Goal: Task Accomplishment & Management: Manage account settings

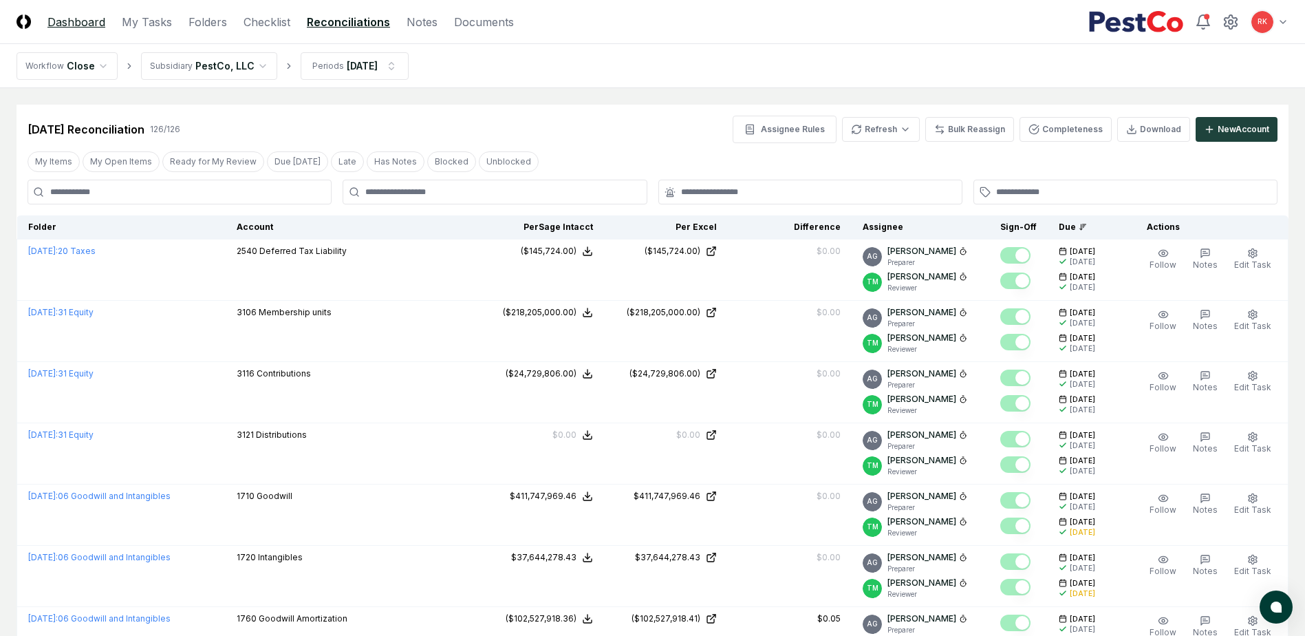
click at [50, 17] on link "Dashboard" at bounding box center [76, 22] width 58 height 17
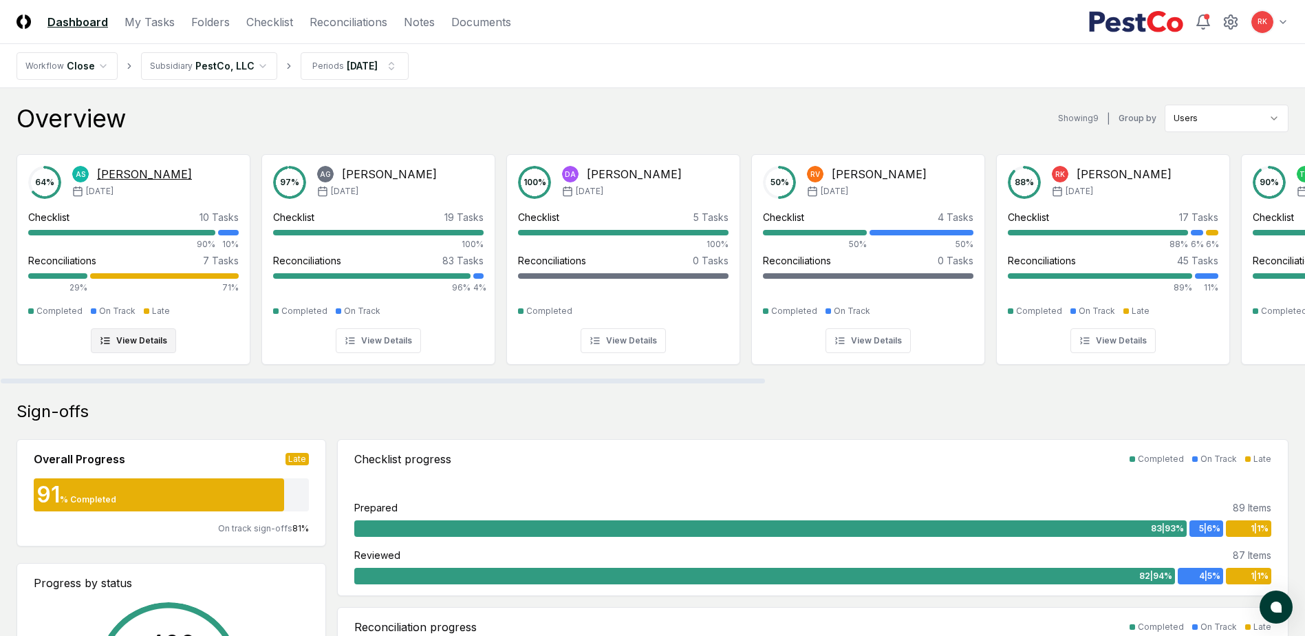
drag, startPoint x: 465, startPoint y: 380, endPoint x: 138, endPoint y: 337, distance: 330.3
click at [138, 378] on div at bounding box center [383, 380] width 765 height 5
click at [280, 14] on link "Checklist" at bounding box center [269, 22] width 47 height 17
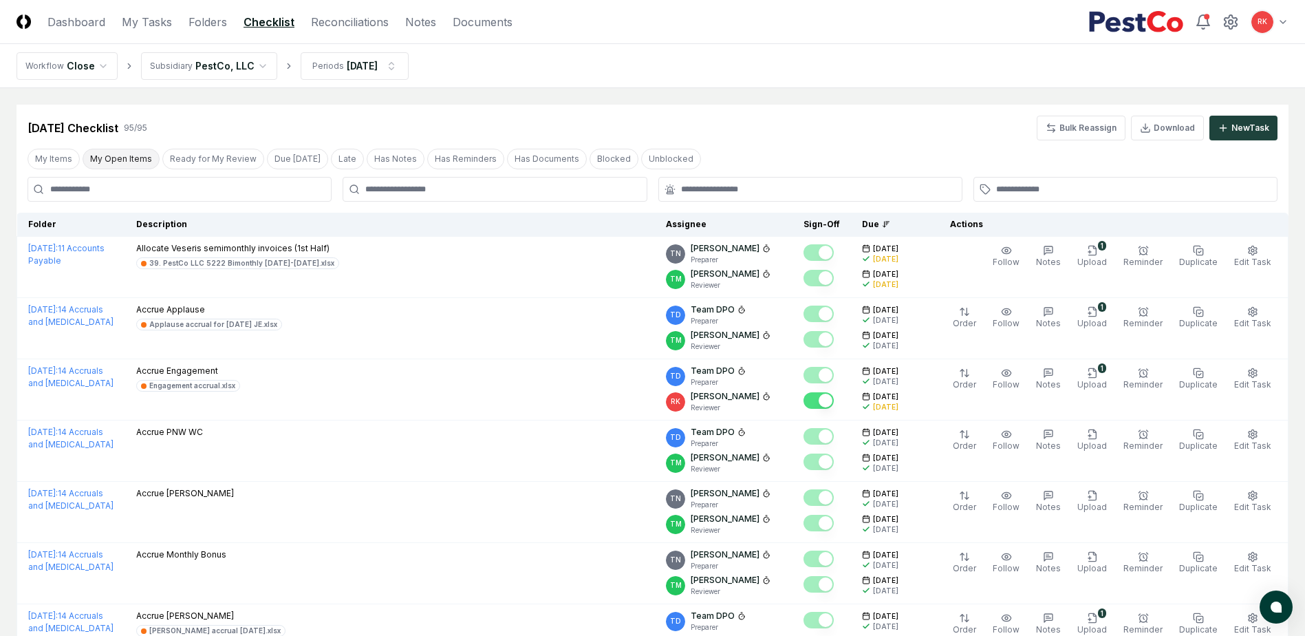
click at [116, 164] on button "My Open Items" at bounding box center [121, 159] width 77 height 21
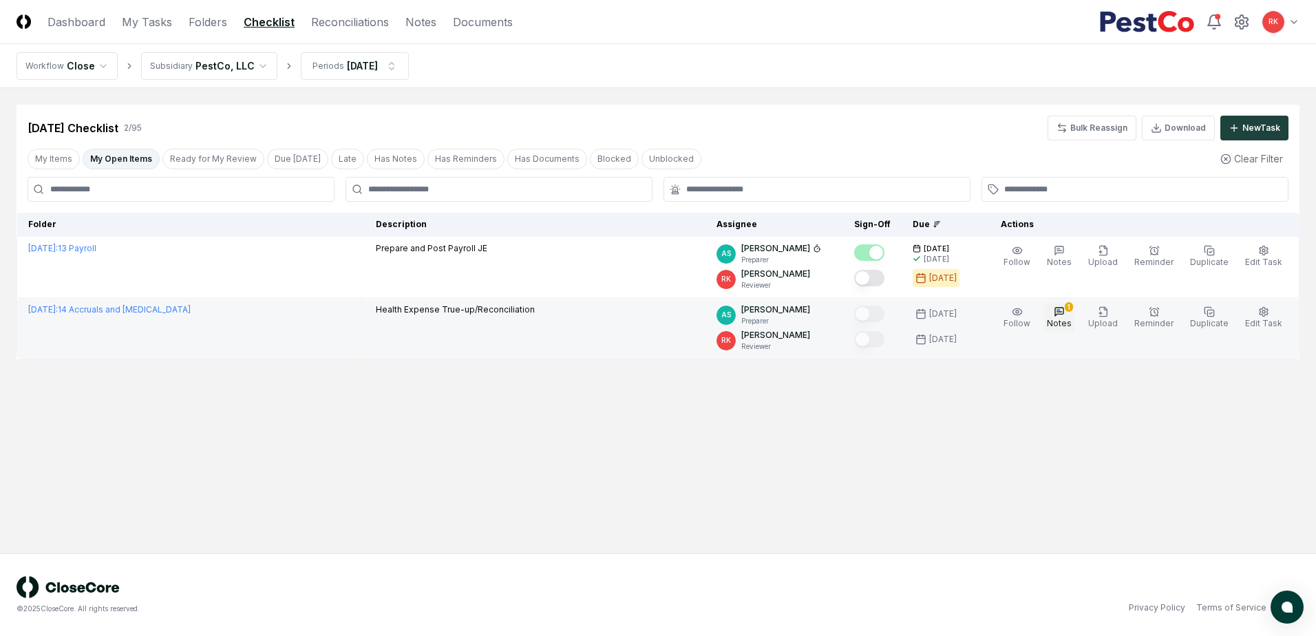
click at [1074, 313] on button "1 Notes" at bounding box center [1059, 317] width 30 height 29
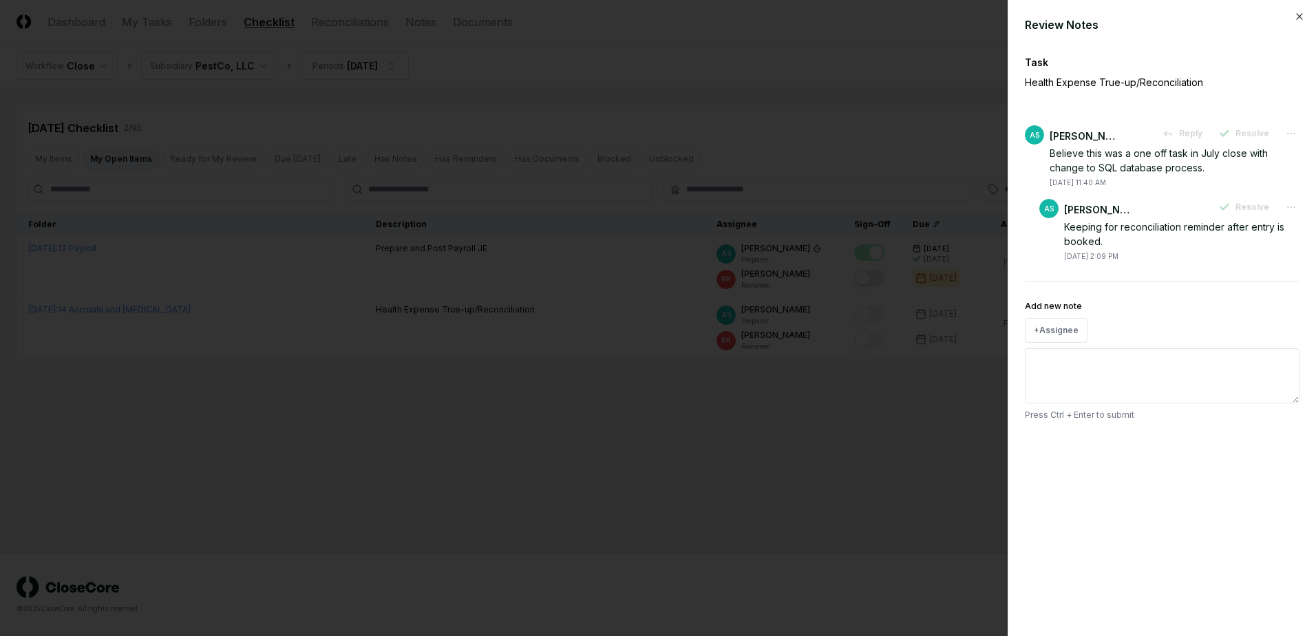
click at [932, 430] on div at bounding box center [658, 318] width 1316 height 636
